Goal: Register for event/course

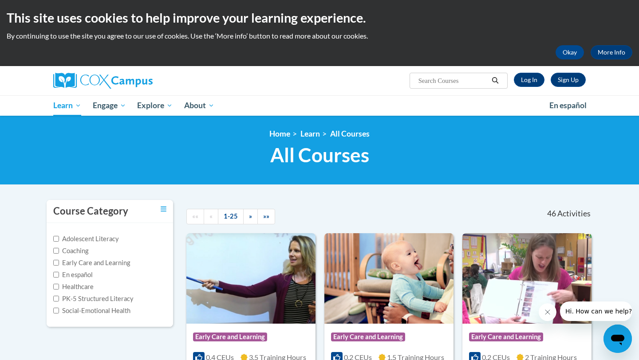
scroll to position [3, 0]
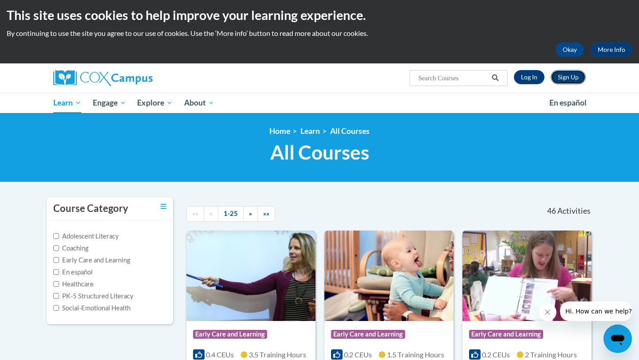
click at [570, 83] on link "Sign Up" at bounding box center [568, 77] width 35 height 14
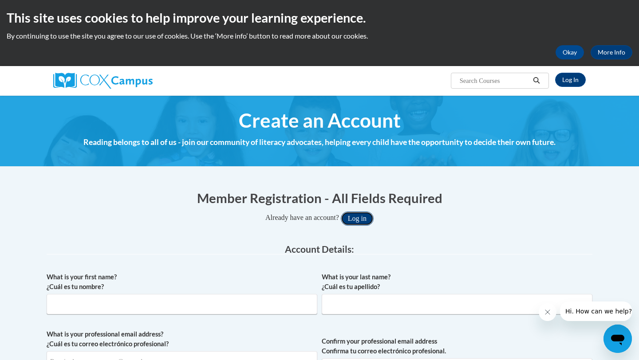
click at [358, 217] on button "Log in" at bounding box center [357, 219] width 33 height 14
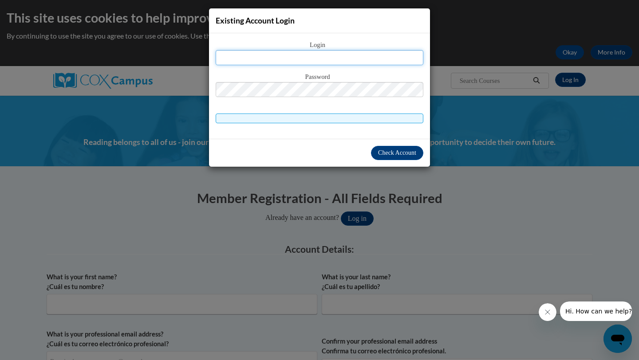
type input "lauramakenziemeeks@gmail.com"
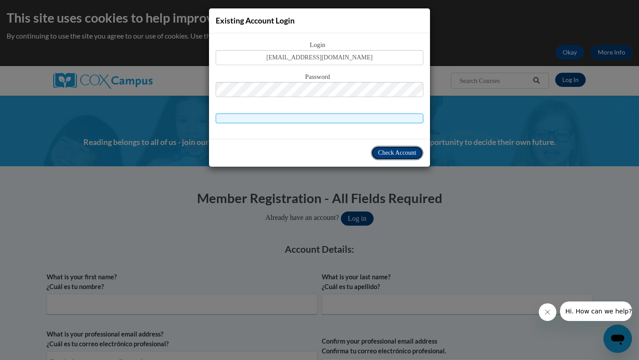
click at [388, 152] on span "Check Account" at bounding box center [397, 153] width 38 height 7
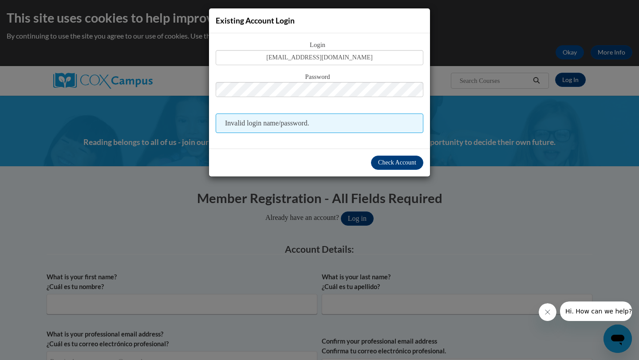
click at [345, 122] on span "Invalid login name/password." at bounding box center [320, 124] width 208 height 20
click at [397, 166] on span "Check Account" at bounding box center [397, 162] width 38 height 7
click at [349, 57] on input "[EMAIL_ADDRESS][DOMAIN_NAME]" at bounding box center [320, 57] width 208 height 15
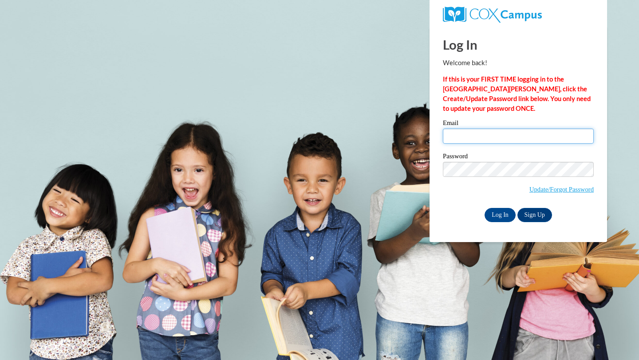
click at [512, 140] on input "Email" at bounding box center [518, 136] width 151 height 15
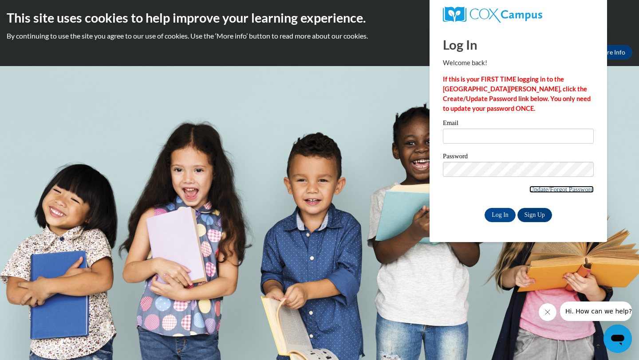
click at [537, 187] on link "Update/Forgot Password" at bounding box center [561, 189] width 64 height 7
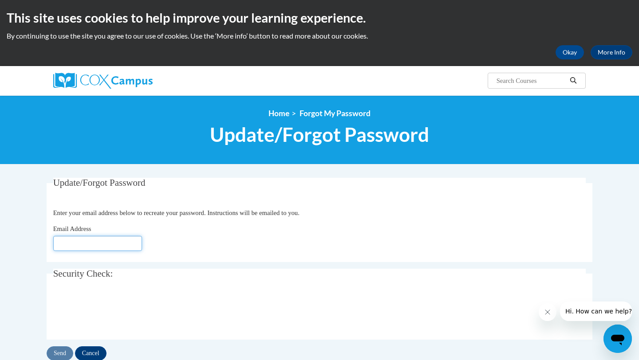
click at [84, 238] on input "Email Address" at bounding box center [97, 243] width 89 height 15
type input "lauramakenziemeeks@gmail.com"
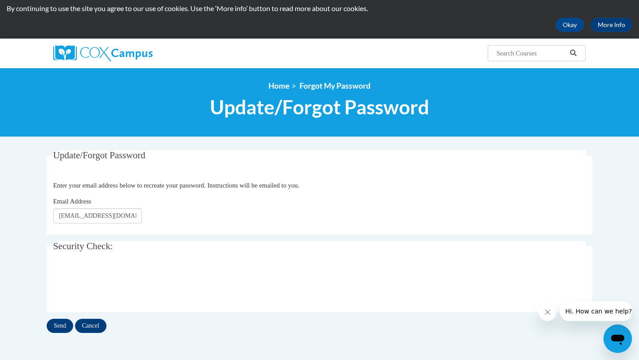
scroll to position [37, 0]
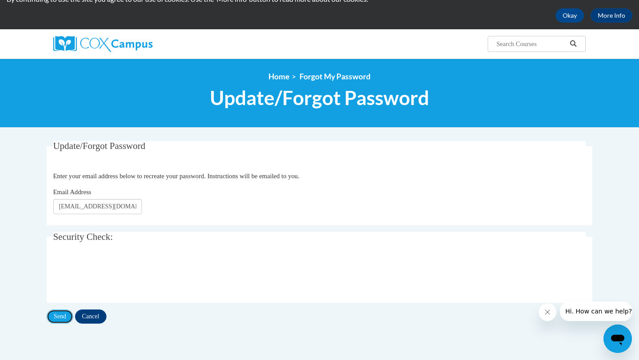
click at [65, 315] on input "Send" at bounding box center [60, 317] width 27 height 14
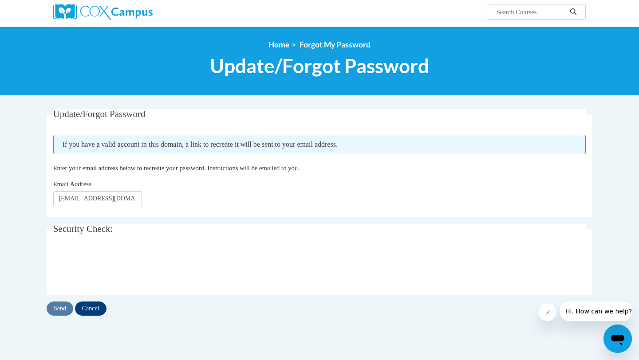
scroll to position [74, 0]
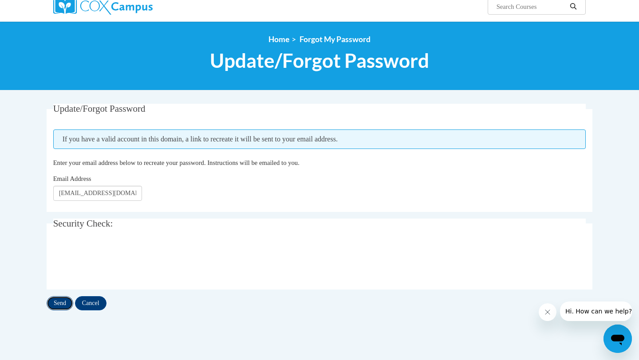
click at [67, 301] on input "Send" at bounding box center [60, 303] width 27 height 14
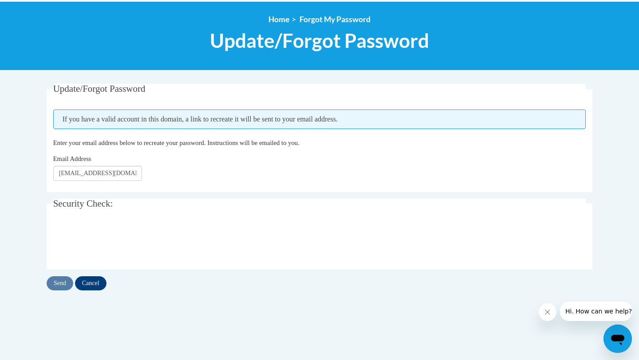
scroll to position [95, 0]
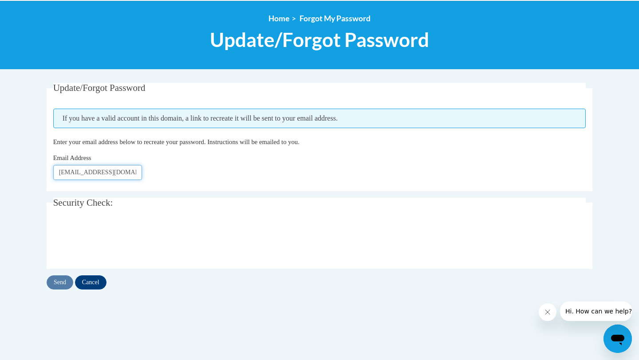
click at [88, 170] on input "[EMAIL_ADDRESS][DOMAIN_NAME]" at bounding box center [97, 172] width 89 height 15
type input "@gmail.com"
drag, startPoint x: 130, startPoint y: 171, endPoint x: 39, endPoint y: 173, distance: 91.4
click at [40, 173] on div "Update/Forgot Password Please enter your email address If you have a valid acco…" at bounding box center [319, 195] width 559 height 225
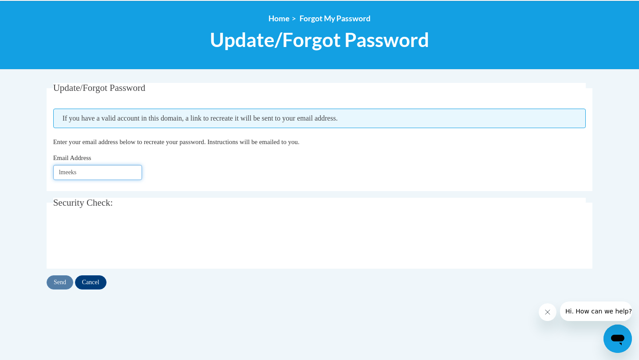
type input "lmeeks@valdosta.edu"
click at [63, 284] on input "Send" at bounding box center [60, 283] width 27 height 14
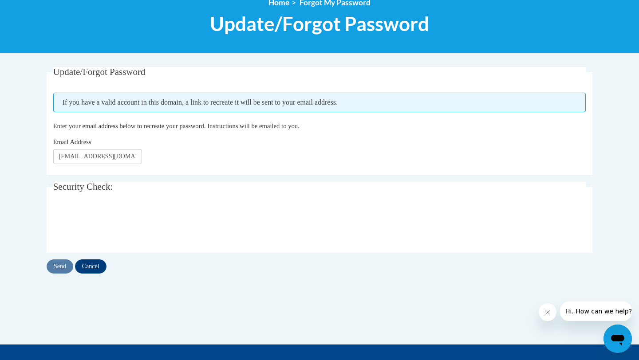
scroll to position [112, 0]
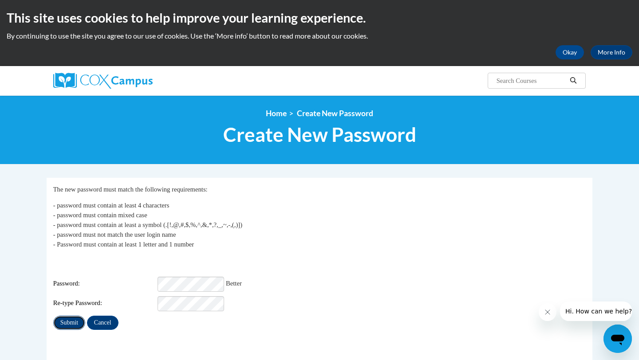
click at [78, 320] on input "Submit" at bounding box center [69, 323] width 32 height 14
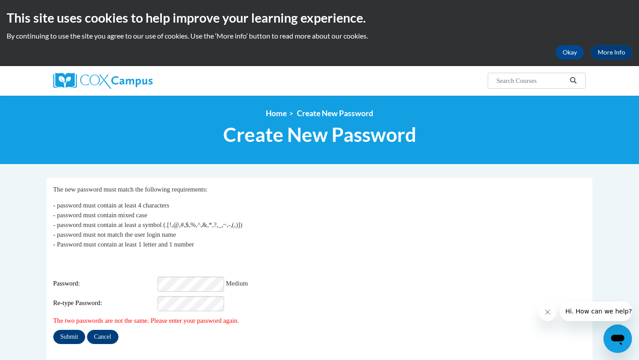
click at [60, 321] on div "My Password The new password must match the following requirements: - password …" at bounding box center [319, 265] width 533 height 160
click at [61, 330] on input "Submit" at bounding box center [69, 337] width 32 height 14
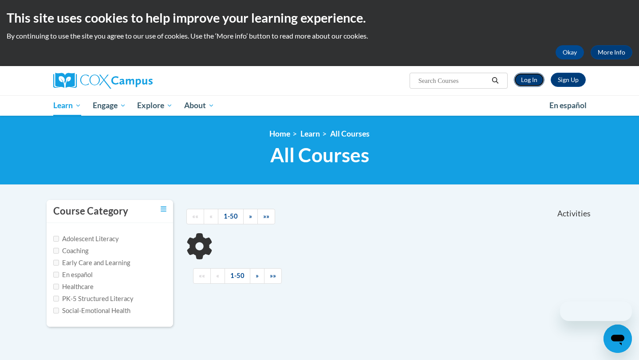
click at [529, 80] on link "Log In" at bounding box center [529, 80] width 31 height 14
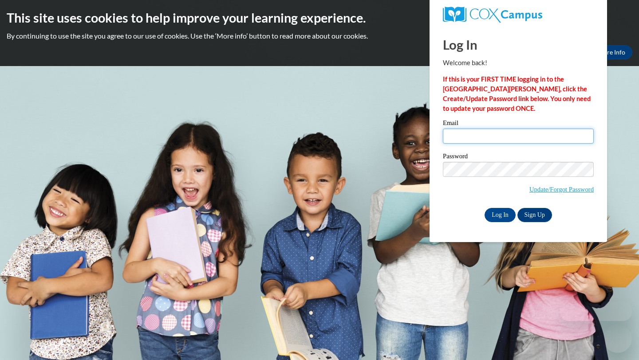
type input "[EMAIL_ADDRESS][DOMAIN_NAME]"
click at [494, 131] on input "[EMAIL_ADDRESS][DOMAIN_NAME]" at bounding box center [518, 136] width 151 height 15
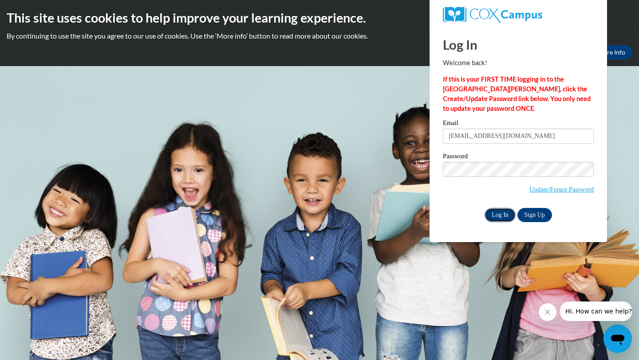
click at [496, 216] on input "Log In" at bounding box center [500, 215] width 31 height 14
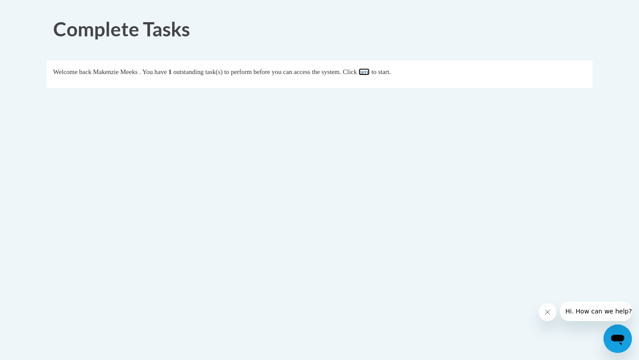
click at [370, 72] on link "here" at bounding box center [364, 71] width 11 height 7
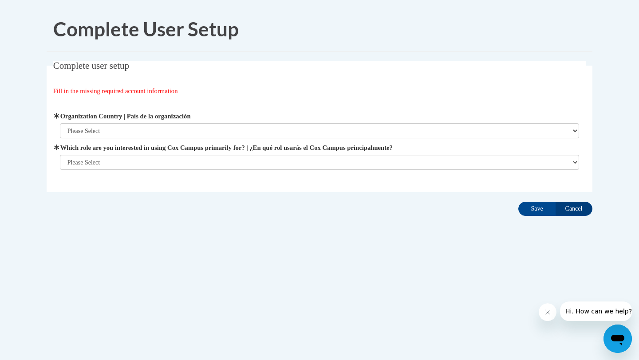
click at [318, 140] on div "Organization Address Line 1 | Dirección de la organización Línea 1 Organization…" at bounding box center [320, 140] width 520 height 59
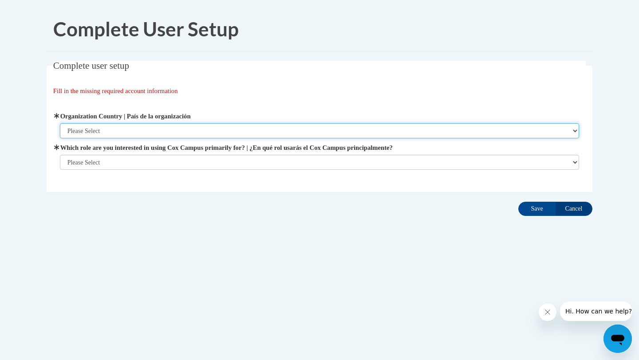
click at [320, 131] on select "Please Select [GEOGRAPHIC_DATA] | [GEOGRAPHIC_DATA] Outside of [GEOGRAPHIC_DATA…" at bounding box center [320, 130] width 520 height 15
select select "ad49bcad-a171-4b2e-b99c-48b446064914"
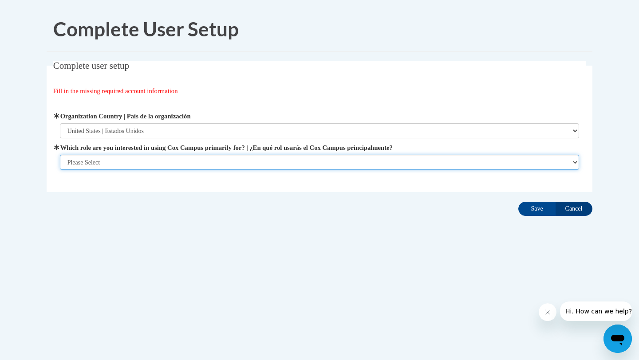
click at [291, 161] on select "Please Select College/University | Colegio/Universidad Community/Nonprofit Part…" at bounding box center [320, 162] width 520 height 15
select select "5a18ea06-2b54-4451-96f2-d152daf9eac5"
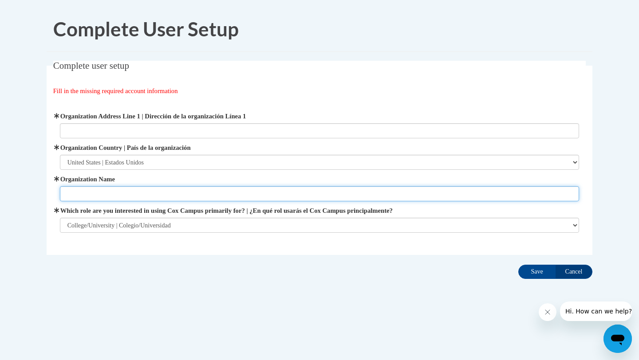
click at [299, 193] on input "Organization Name" at bounding box center [320, 193] width 520 height 15
type input "Valdosta state university"
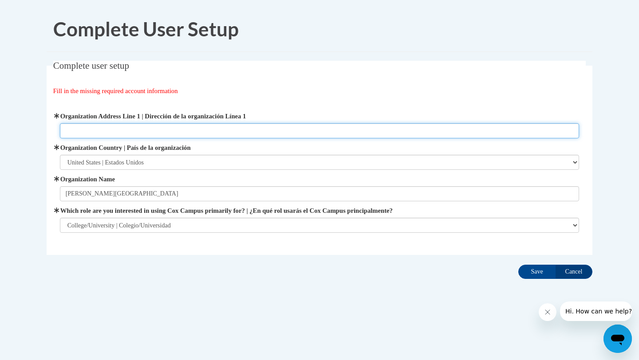
click at [108, 134] on input "Organization Address Line 1 | Dirección de la organización Línea 1" at bounding box center [320, 130] width 520 height 15
type input "1156 east baker hw"
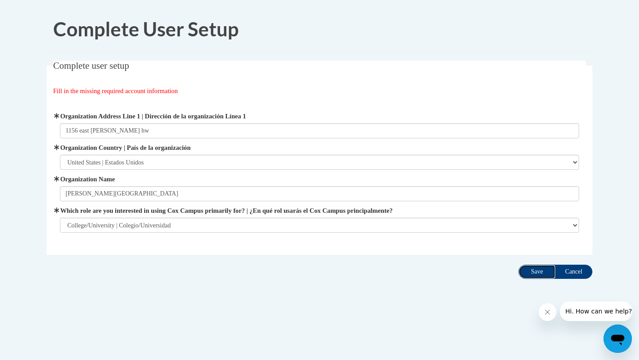
click at [536, 272] on input "Save" at bounding box center [536, 272] width 37 height 14
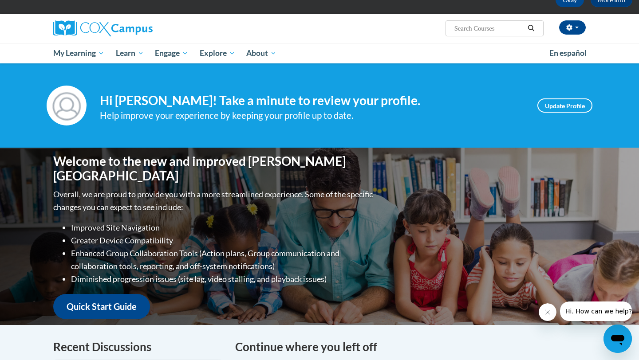
scroll to position [25, 0]
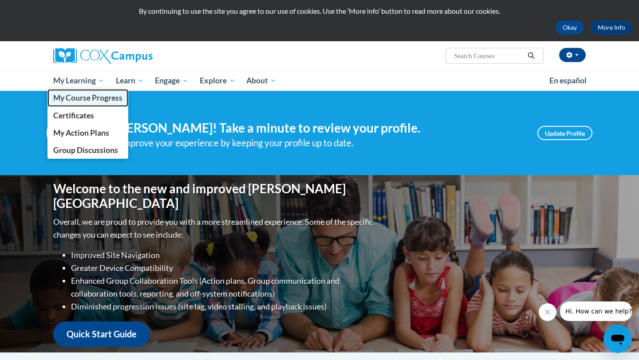
click at [96, 98] on span "My Course Progress" at bounding box center [87, 97] width 69 height 9
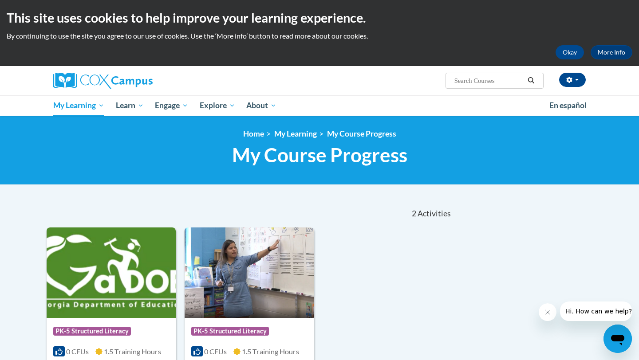
click at [486, 83] on input "Search..." at bounding box center [489, 80] width 71 height 11
type input "data driven instruction"
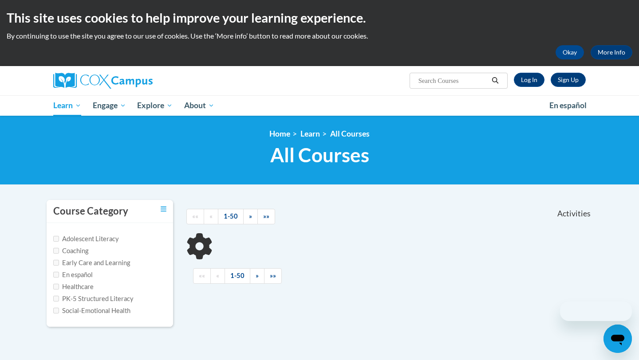
scroll to position [3, 0]
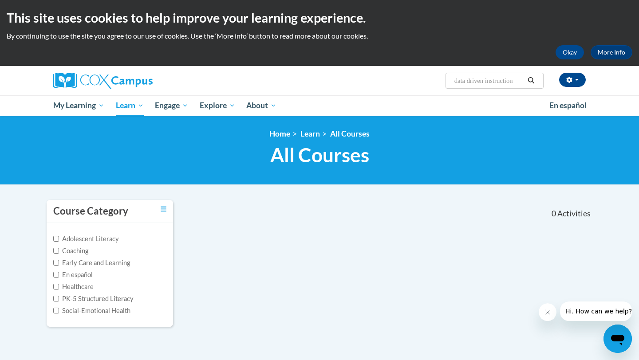
click at [480, 80] on input "data driven instruction" at bounding box center [489, 80] width 71 height 11
drag, startPoint x: 468, startPoint y: 82, endPoint x: 553, endPoint y: 84, distance: 84.8
click at [553, 84] on div "Makenzie Meeks (America/New_York UTC-04:00) My Profile Inbox My Transcripts Log…" at bounding box center [411, 77] width 364 height 23
type input "data"
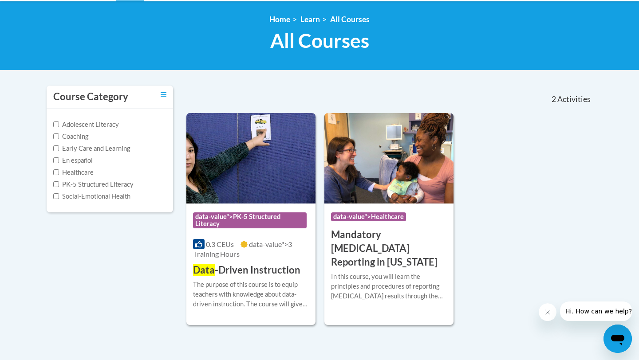
scroll to position [116, 0]
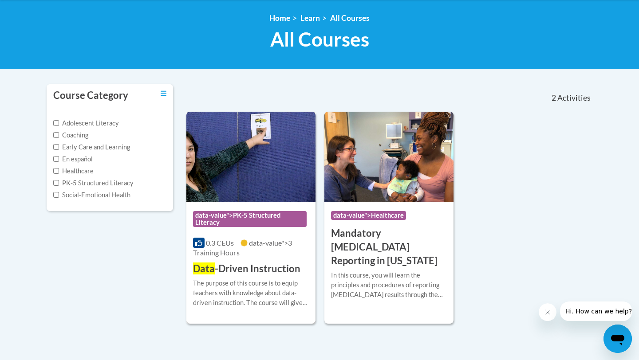
click at [290, 266] on h3 "Data -Driven Instruction" at bounding box center [246, 269] width 107 height 14
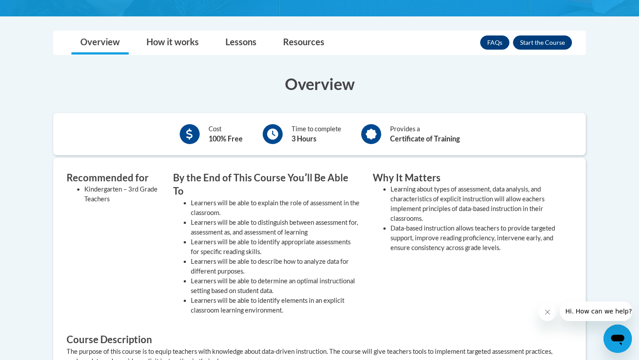
scroll to position [213, 0]
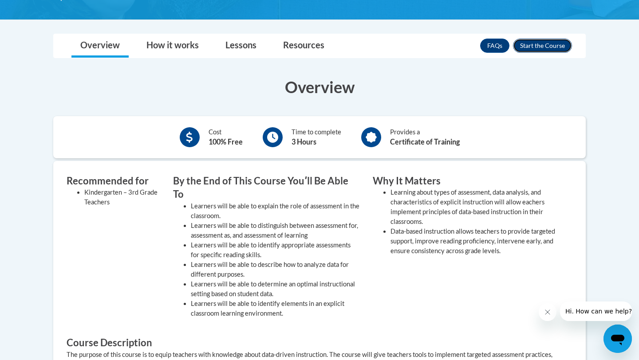
click at [541, 44] on button "Enroll" at bounding box center [542, 46] width 59 height 14
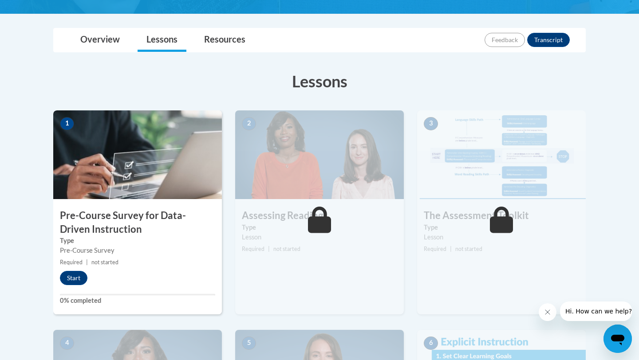
scroll to position [206, 0]
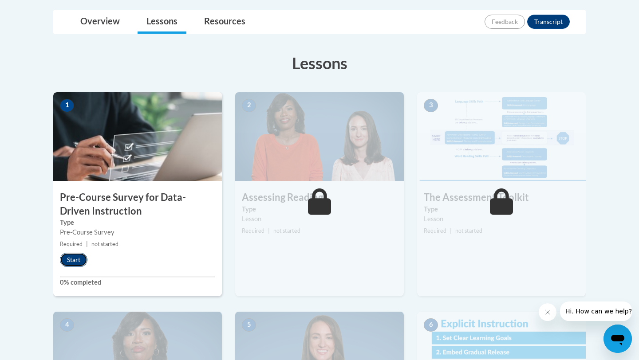
click at [78, 266] on button "Start" at bounding box center [74, 260] width 28 height 14
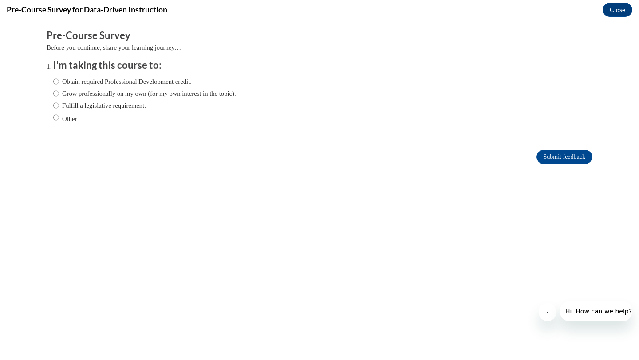
scroll to position [0, 0]
click at [61, 79] on label "Obtain required Professional Development credit." at bounding box center [122, 82] width 138 height 10
click at [59, 79] on input "Obtain required Professional Development credit." at bounding box center [56, 82] width 6 height 10
radio input "true"
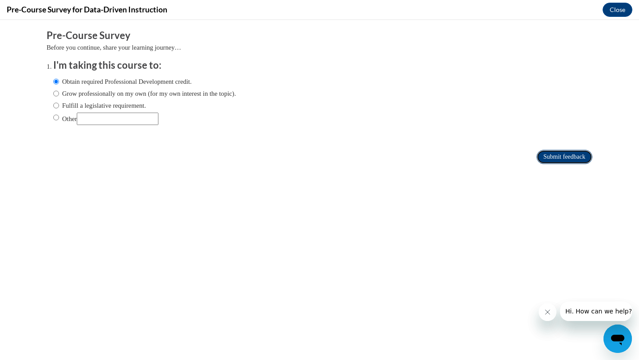
click at [570, 161] on input "Submit feedback" at bounding box center [565, 157] width 56 height 14
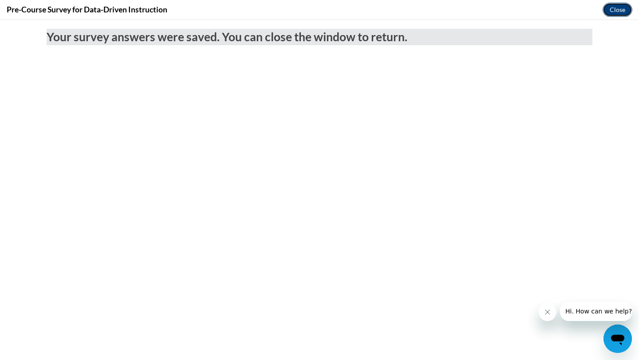
click at [619, 6] on button "Close" at bounding box center [618, 10] width 30 height 14
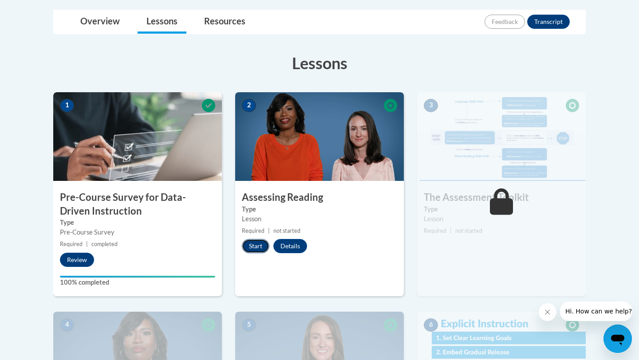
click at [258, 249] on button "Start" at bounding box center [256, 246] width 28 height 14
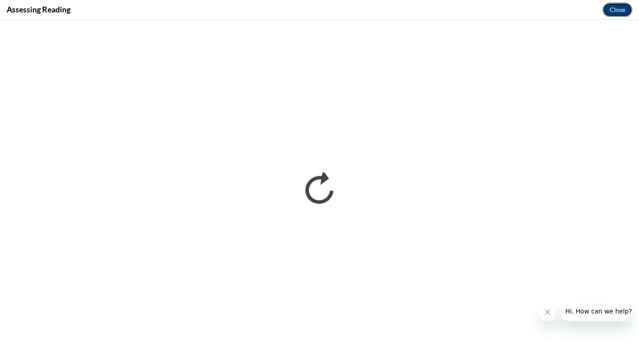
click at [617, 8] on button "Close" at bounding box center [618, 10] width 30 height 14
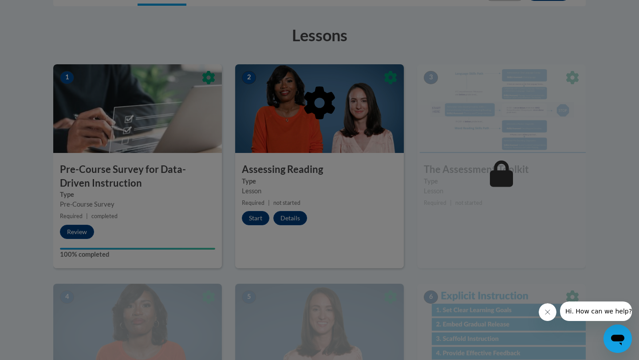
scroll to position [242, 0]
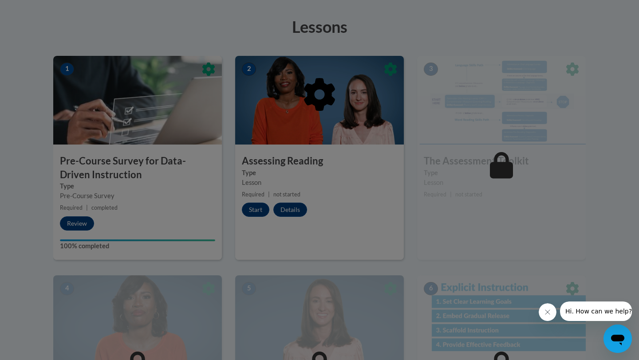
click at [344, 171] on div at bounding box center [319, 140] width 533 height 169
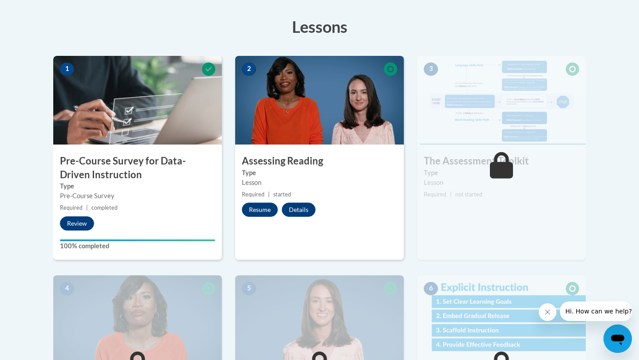
click at [264, 217] on div "2 Assessing Reading Type Lesson Required | started Resume Details Feedback" at bounding box center [319, 158] width 169 height 204
click at [264, 211] on button "Resume" at bounding box center [260, 210] width 36 height 14
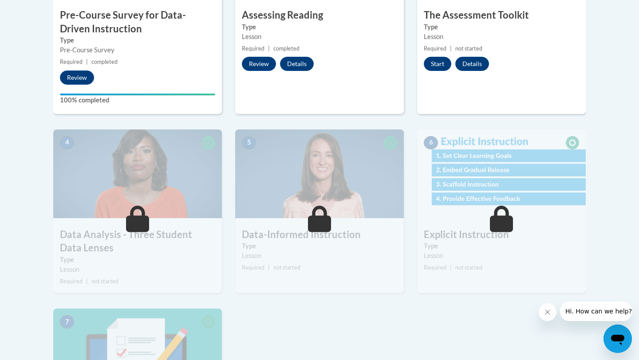
scroll to position [298, 0]
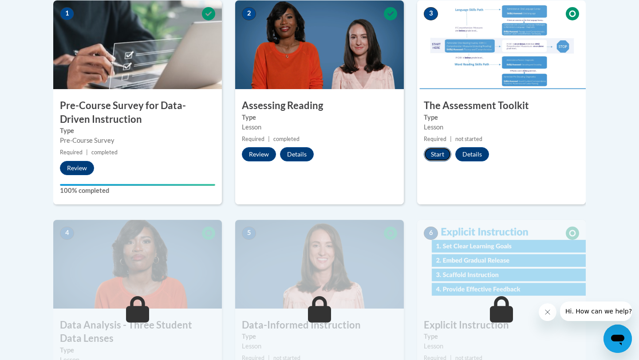
click at [443, 152] on button "Start" at bounding box center [438, 154] width 28 height 14
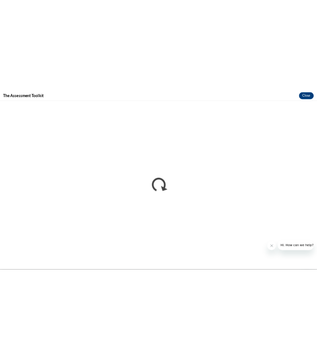
scroll to position [0, 0]
